Goal: Transaction & Acquisition: Book appointment/travel/reservation

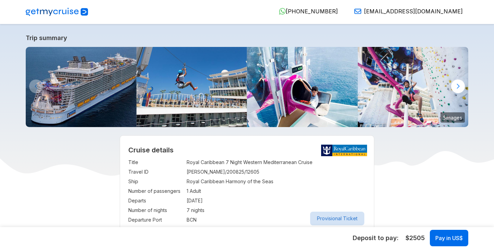
select select "**"
select select "*"
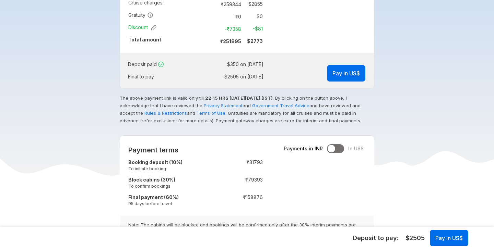
scroll to position [537, 0]
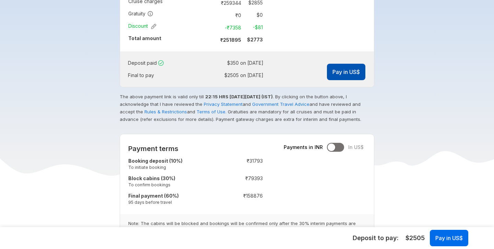
click at [347, 65] on button "Pay in US$" at bounding box center [346, 72] width 38 height 16
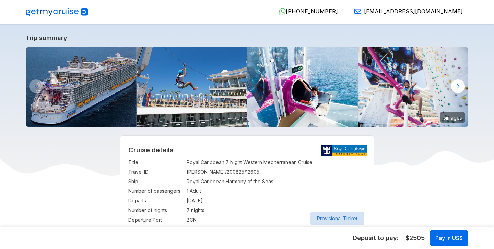
select select "**"
select select "*"
select select "**"
select select "*"
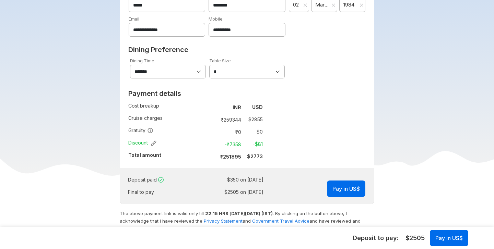
scroll to position [444, 0]
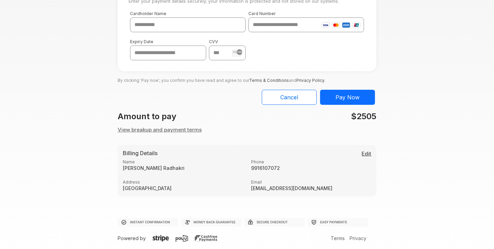
scroll to position [74, 0]
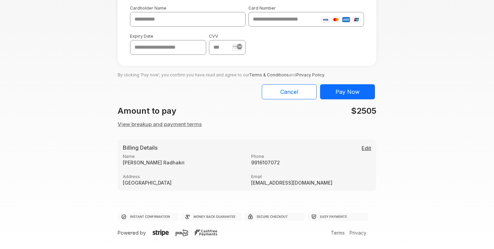
click at [191, 124] on button "View breakup and payment terms" at bounding box center [160, 125] width 84 height 8
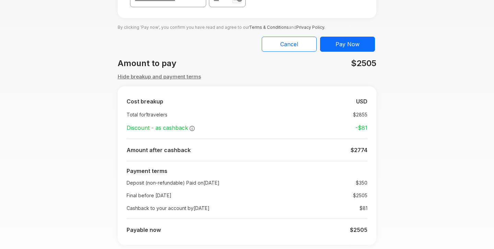
scroll to position [136, 0]
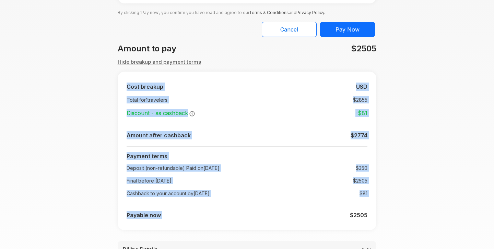
drag, startPoint x: 124, startPoint y: 213, endPoint x: 313, endPoint y: 213, distance: 188.9
click at [313, 213] on div "Cost breakup : USD Total for 1 travelers : $ 2855 Discount - as cashback : -$ 8…" at bounding box center [247, 151] width 259 height 159
click at [371, 215] on div "Cost breakup : USD Total for 1 travelers : $ 2855 Discount - as cashback : -$ 8…" at bounding box center [247, 151] width 259 height 159
drag, startPoint x: 371, startPoint y: 215, endPoint x: 307, endPoint y: 212, distance: 64.9
click at [307, 212] on div "Cost breakup : USD Total for 1 travelers : $ 2855 Discount - as cashback : -$ 8…" at bounding box center [247, 151] width 259 height 159
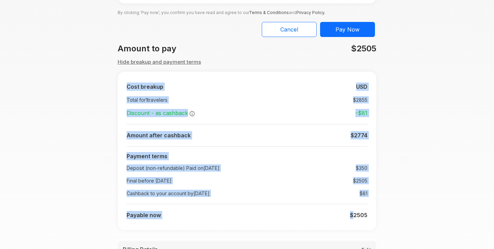
click at [253, 216] on td "$2505" at bounding box center [305, 215] width 124 height 14
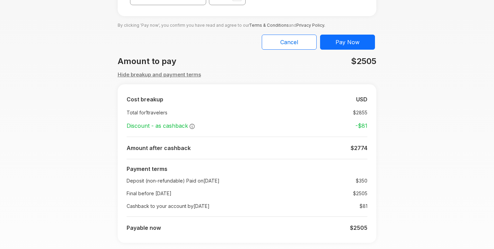
scroll to position [121, 0]
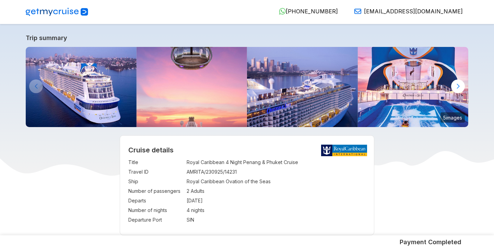
select select "**"
select select "*"
